Goal: Task Accomplishment & Management: Use online tool/utility

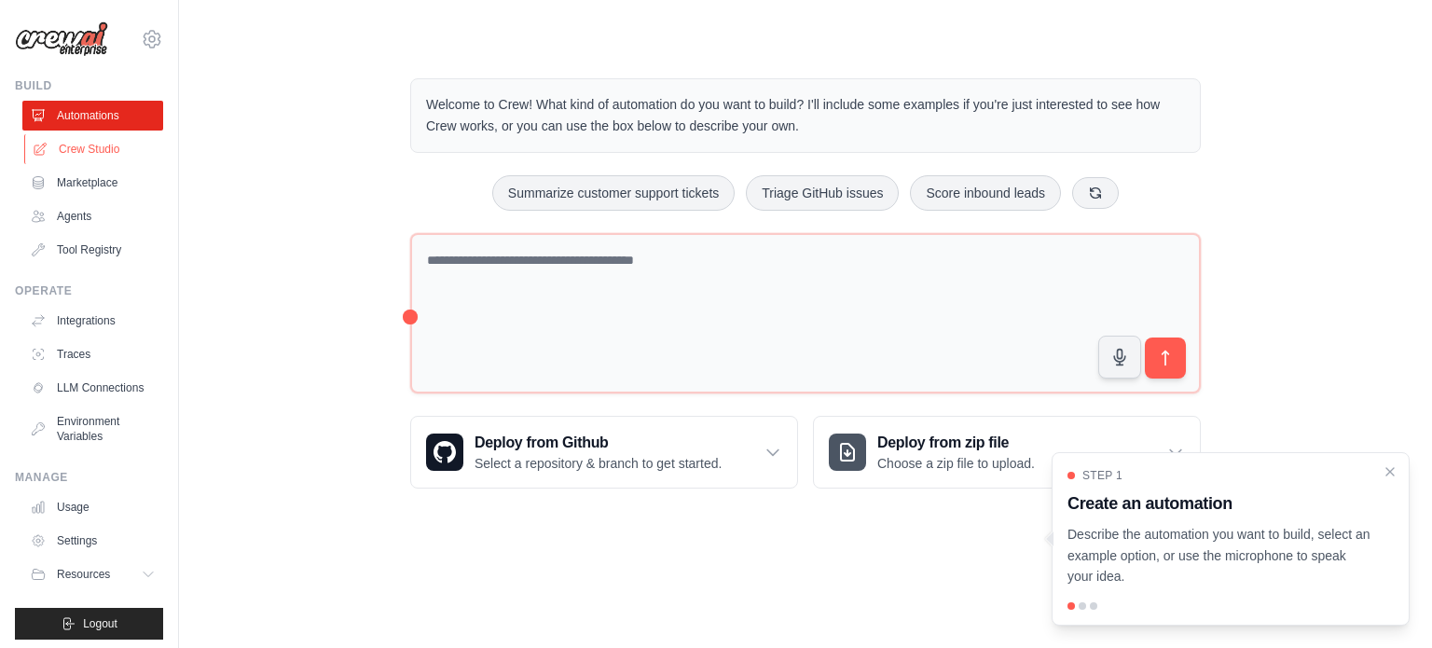
click at [86, 156] on link "Crew Studio" at bounding box center [94, 149] width 141 height 30
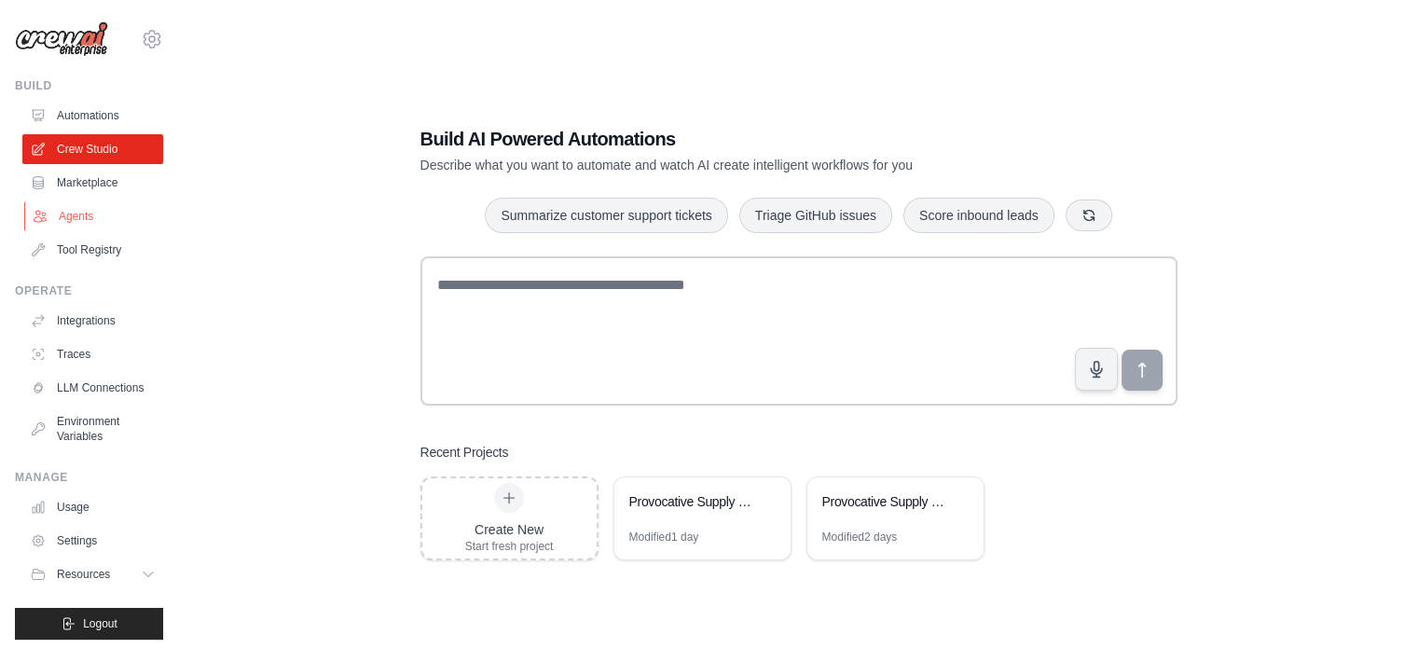
click at [87, 216] on link "Agents" at bounding box center [94, 216] width 141 height 30
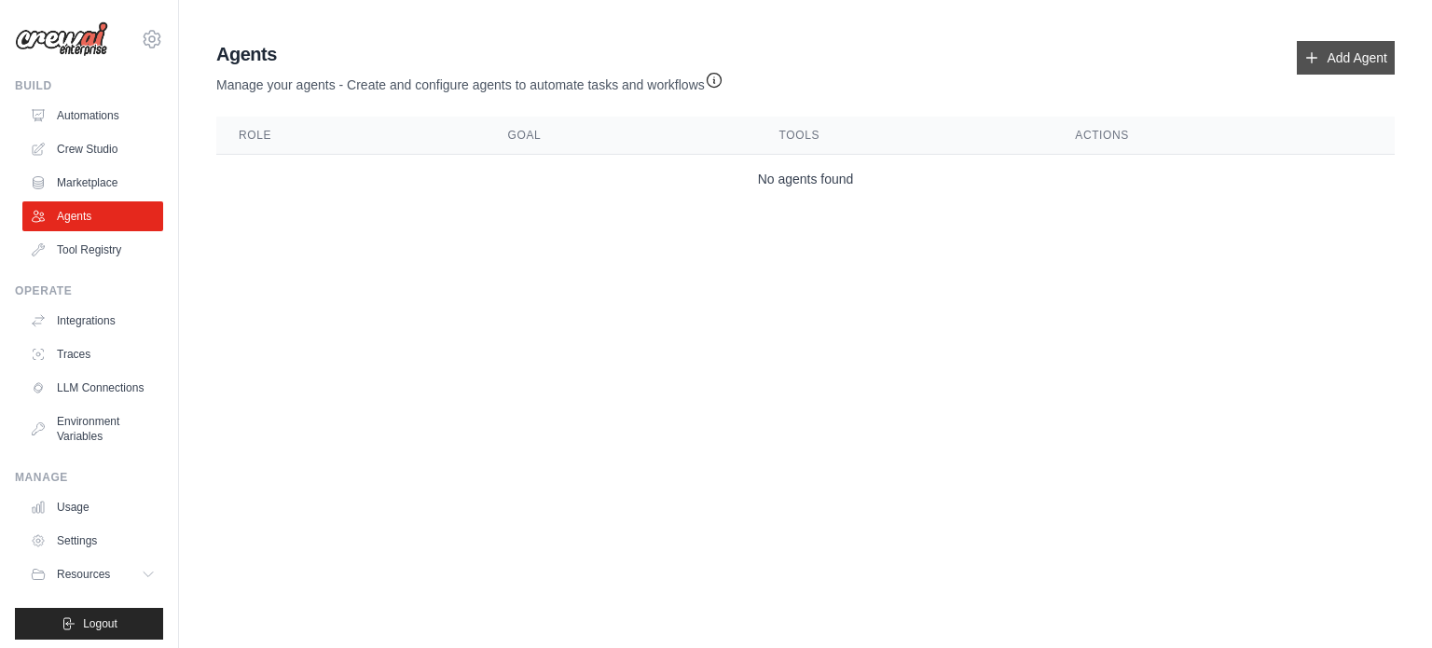
click at [1354, 64] on link "Add Agent" at bounding box center [1346, 58] width 98 height 34
